Goal: Check status: Check status

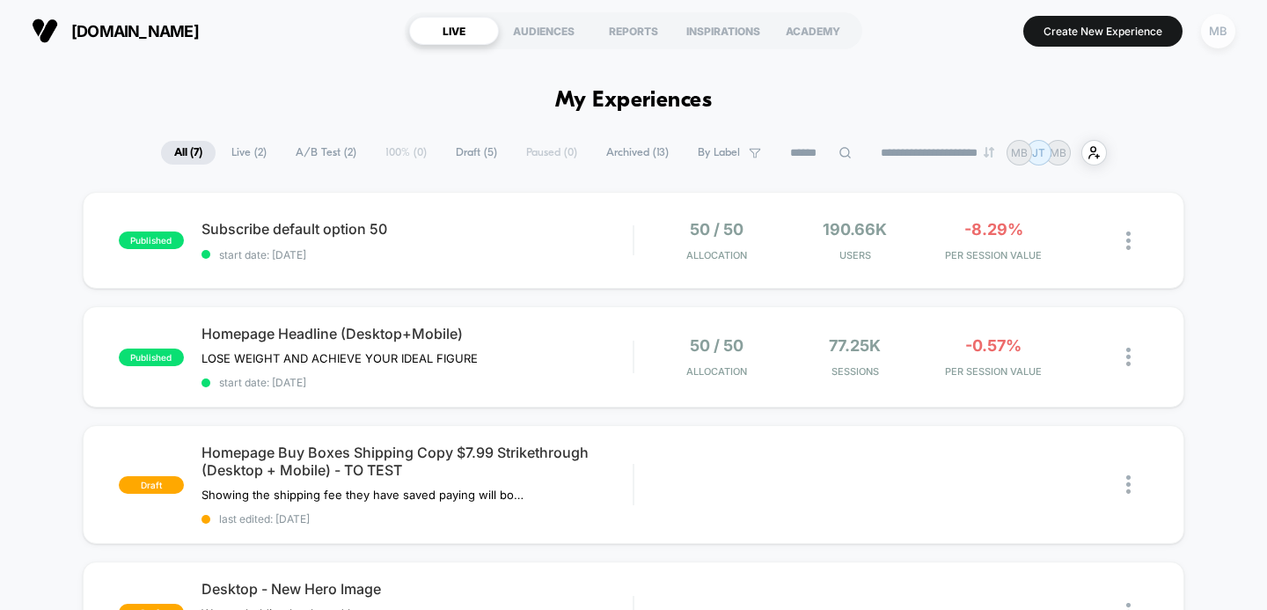
click at [1220, 21] on div "MB" at bounding box center [1218, 31] width 34 height 34
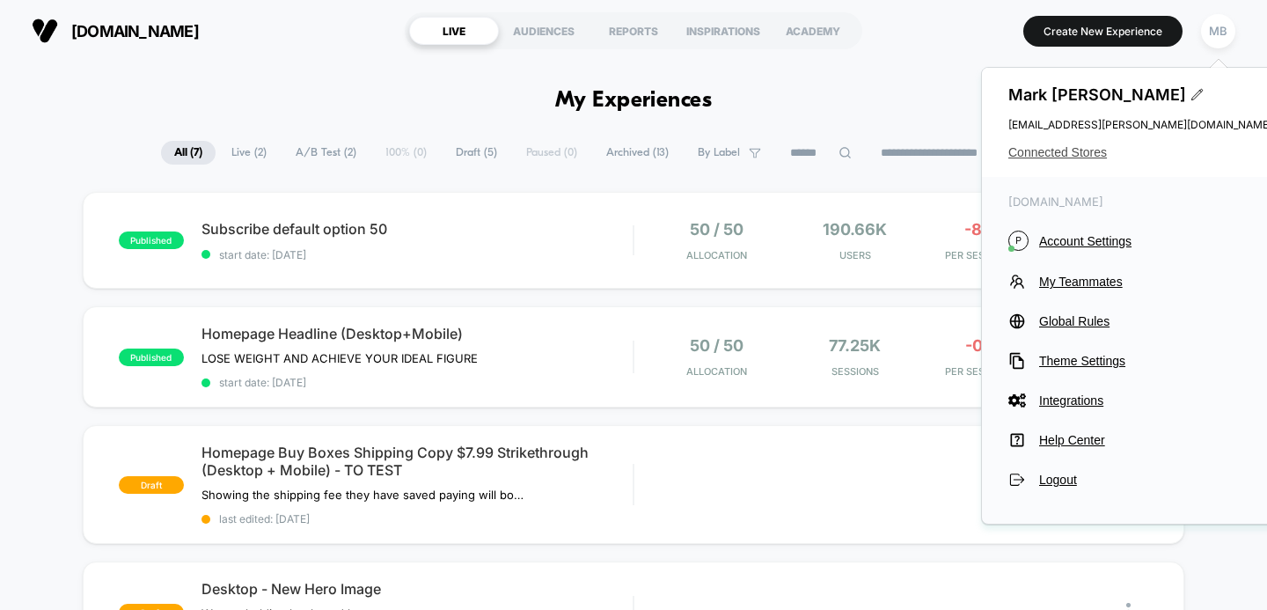
click at [1063, 147] on span "Connected Stores" at bounding box center [1140, 152] width 264 height 14
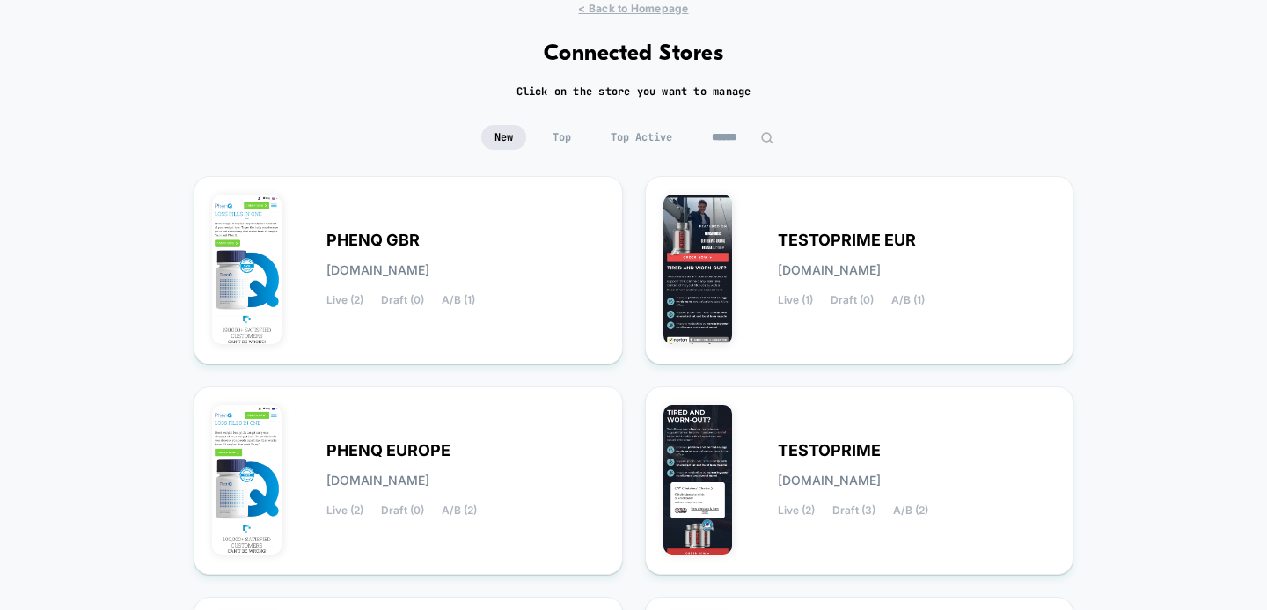
scroll to position [94, 0]
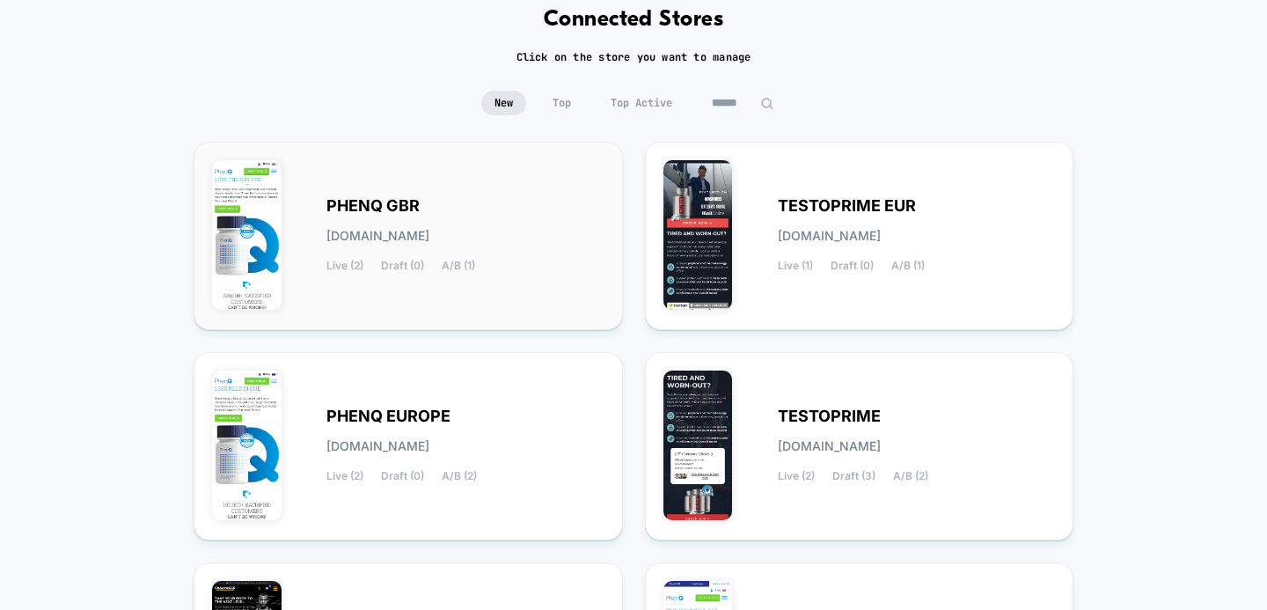
click at [473, 248] on div "PHENQ GBR [DOMAIN_NAME] Live (2) Draft (0) A/B (1)" at bounding box center [465, 236] width 278 height 72
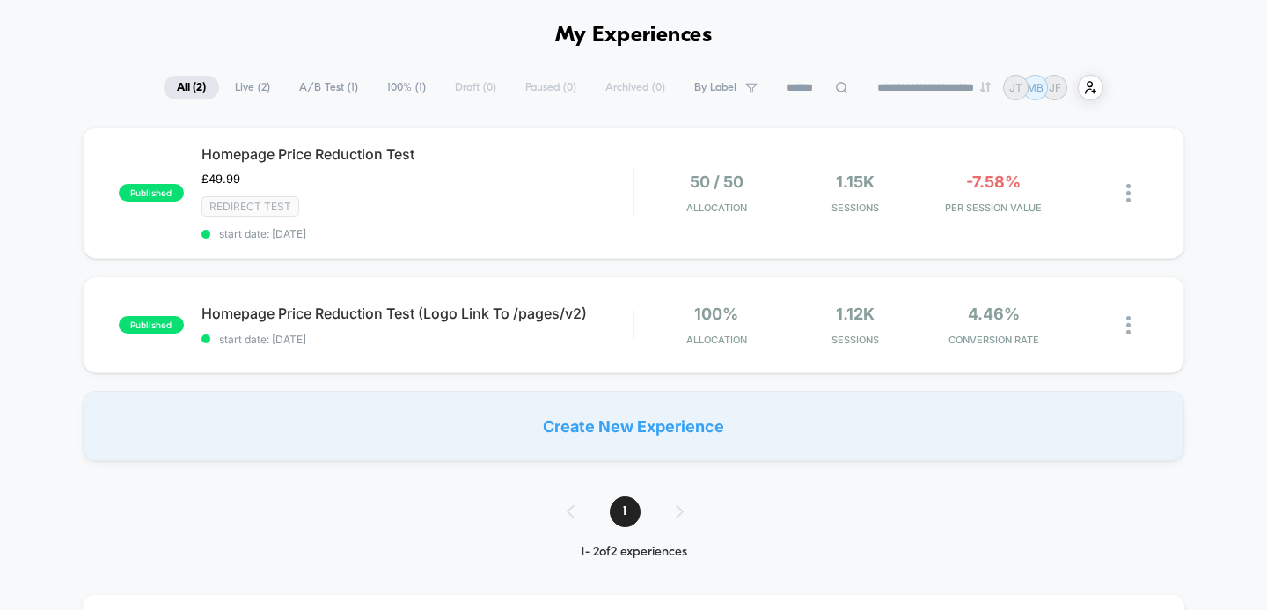
scroll to position [67, 0]
click at [384, 150] on span "Homepage Price Reduction Test" at bounding box center [417, 152] width 432 height 18
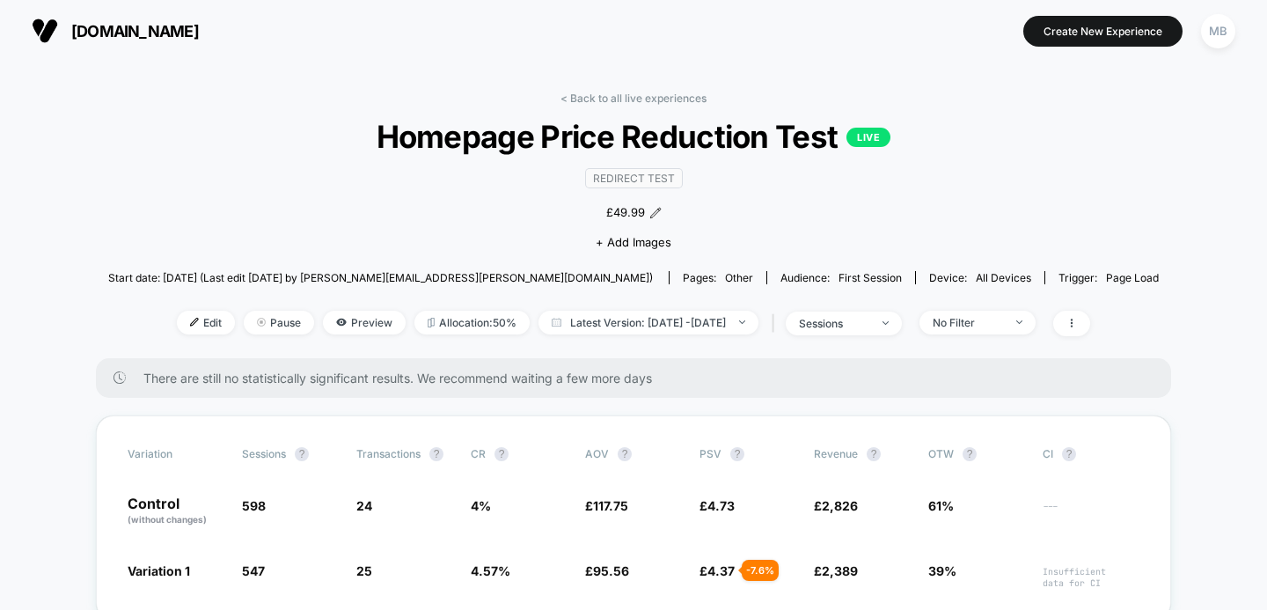
click at [623, 105] on div "< Back to all live experiences Homepage Price Reduction Test LIVE Redirect Test…" at bounding box center [633, 224] width 1050 height 267
click at [626, 97] on link "< Back to all live experiences" at bounding box center [633, 97] width 146 height 13
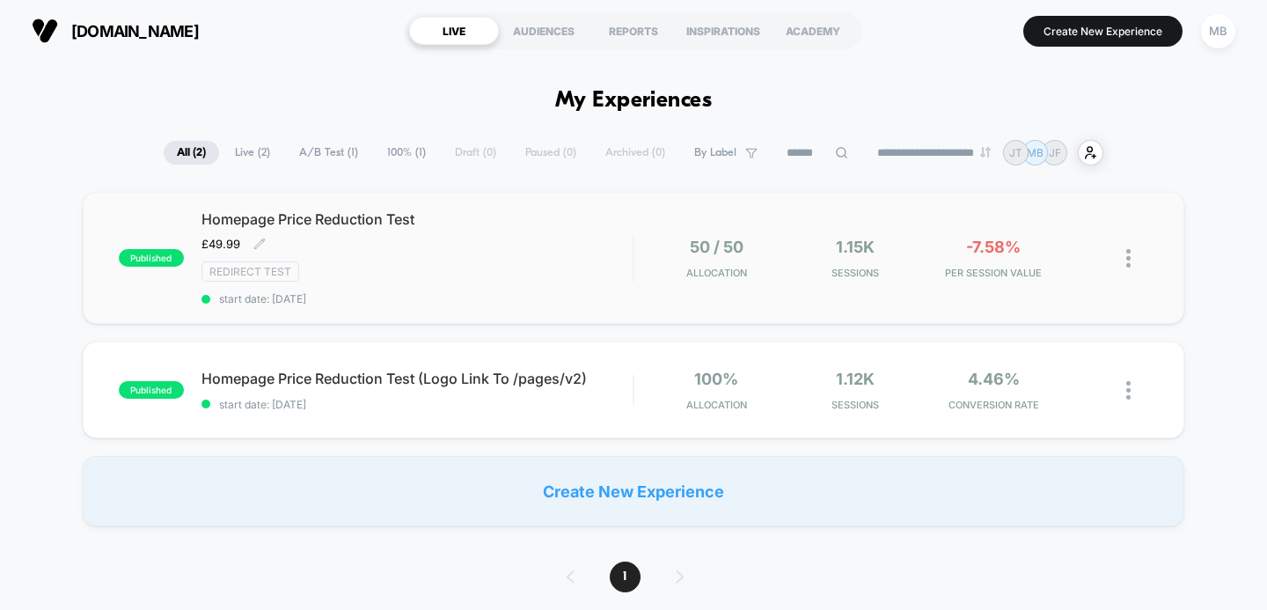
click at [384, 218] on span "Homepage Price Reduction Test" at bounding box center [417, 219] width 432 height 18
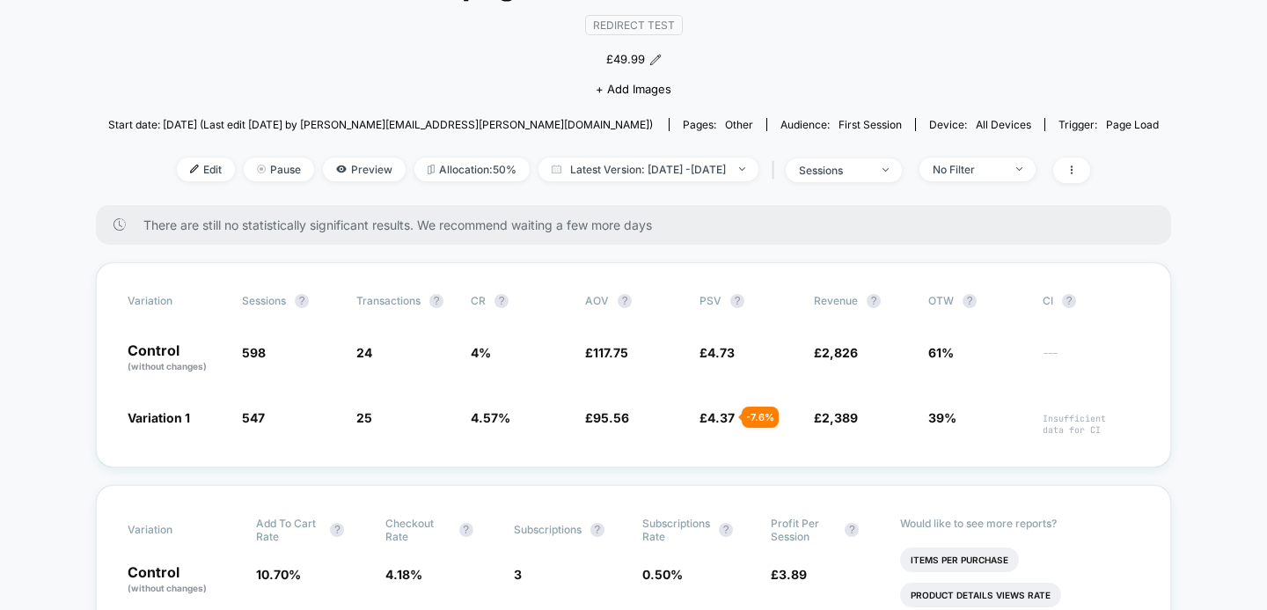
scroll to position [154, 0]
click at [674, 165] on span "Latest Version: [DATE] - [DATE]" at bounding box center [648, 169] width 220 height 24
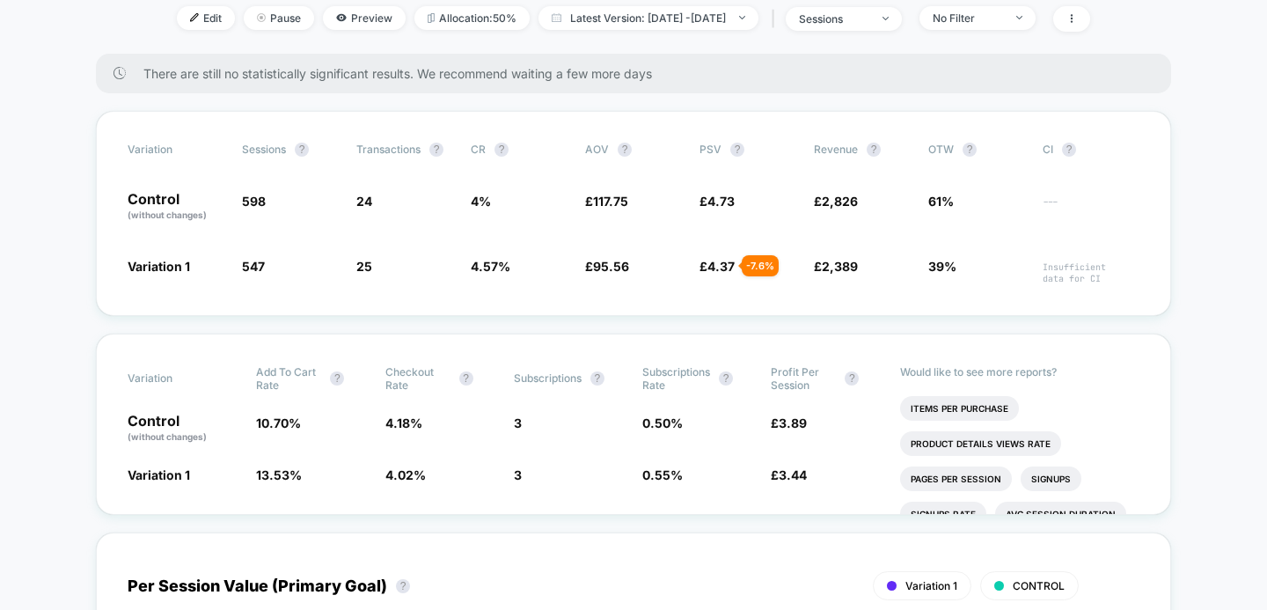
scroll to position [319, 0]
